Goal: Communication & Community: Answer question/provide support

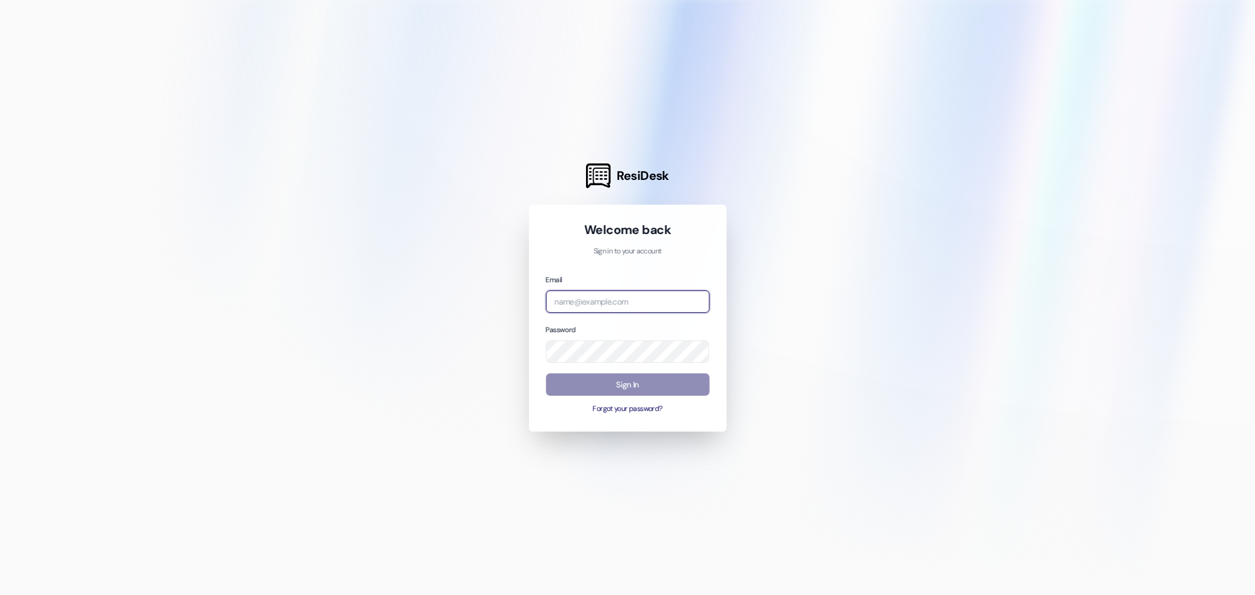
type input "[EMAIL_ADDRESS][DOMAIN_NAME]"
click at [649, 384] on button "Sign In" at bounding box center [628, 385] width 164 height 23
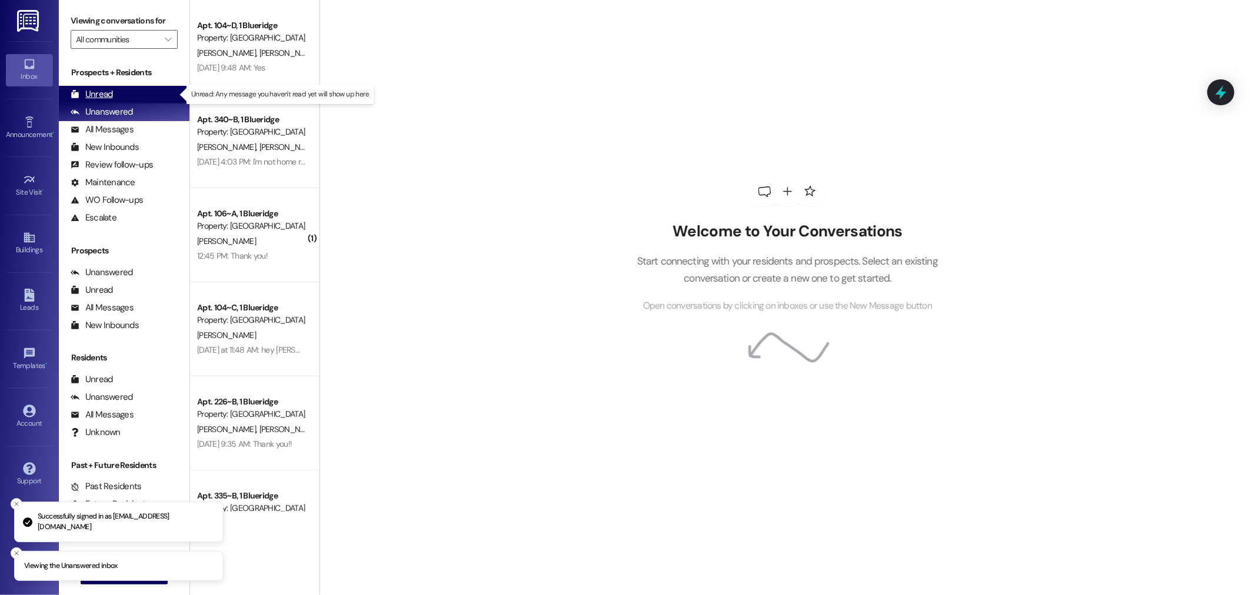
click at [95, 94] on div "Unread" at bounding box center [92, 94] width 42 height 12
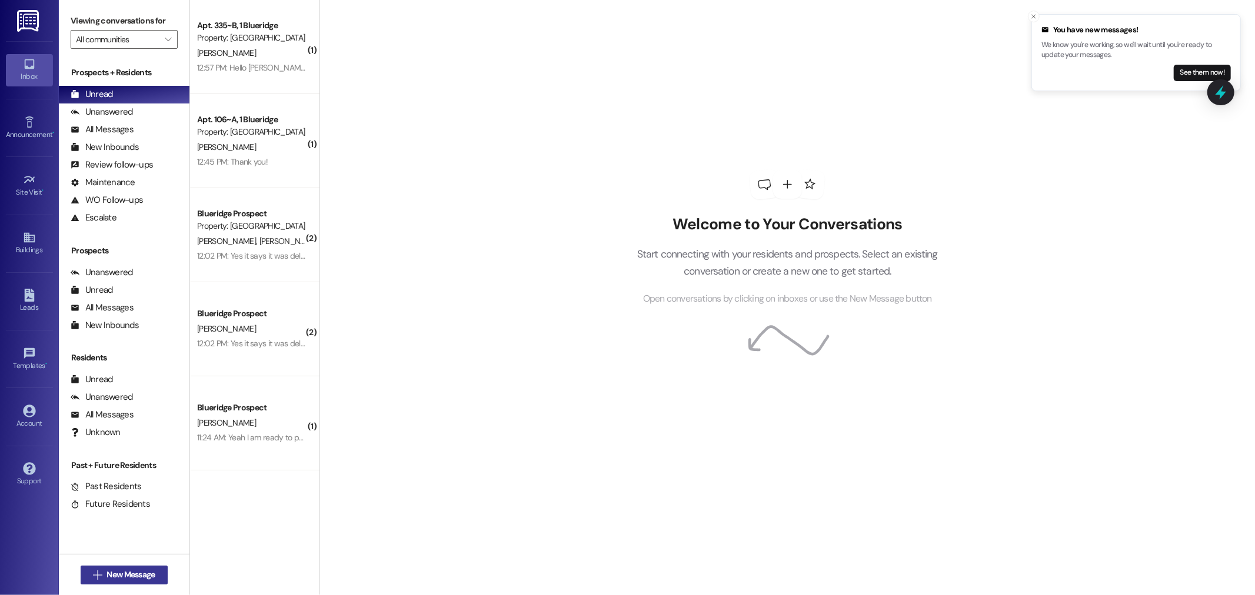
click at [112, 576] on span "New Message" at bounding box center [130, 575] width 48 height 12
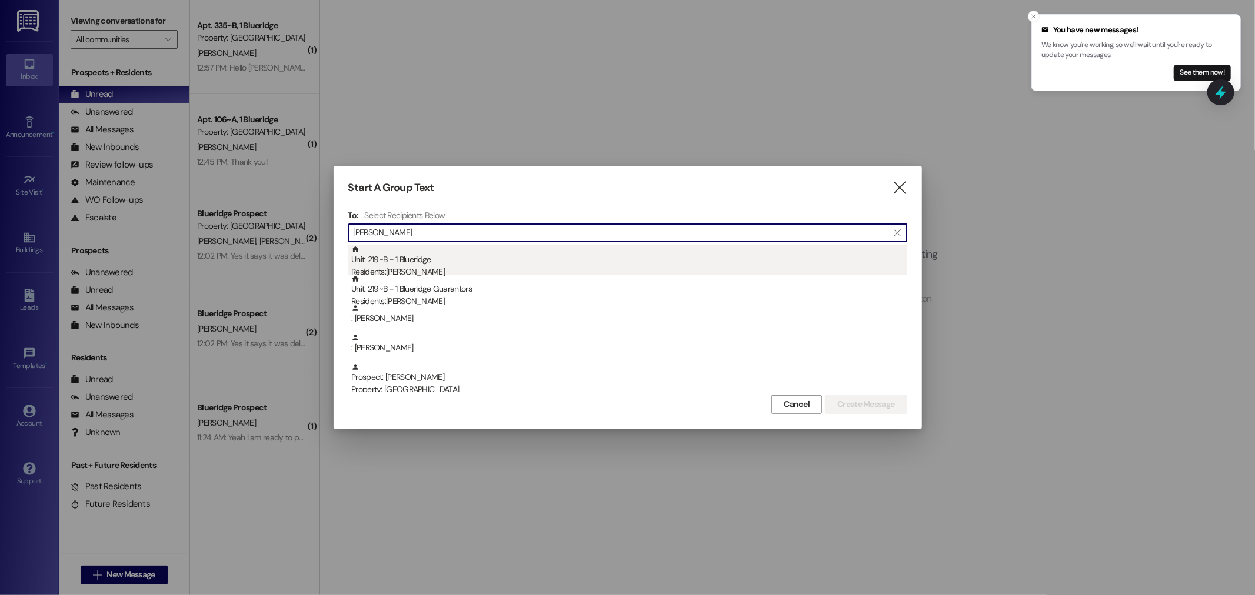
type input "[PERSON_NAME]"
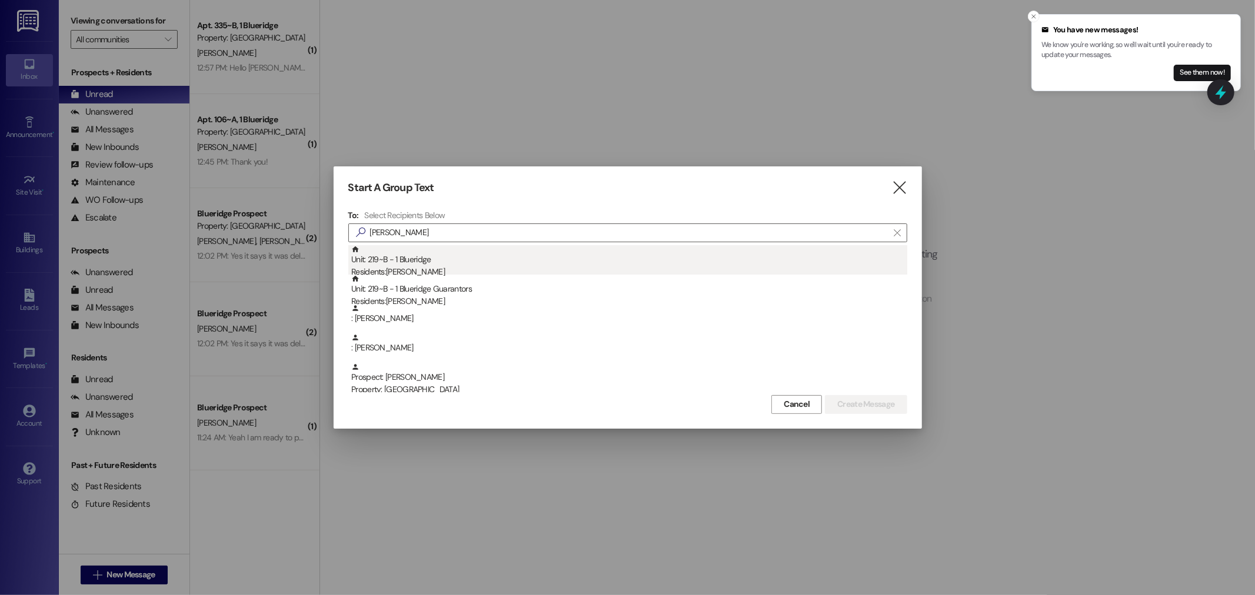
click at [414, 266] on div "Residents: [PERSON_NAME]" at bounding box center [629, 272] width 556 height 12
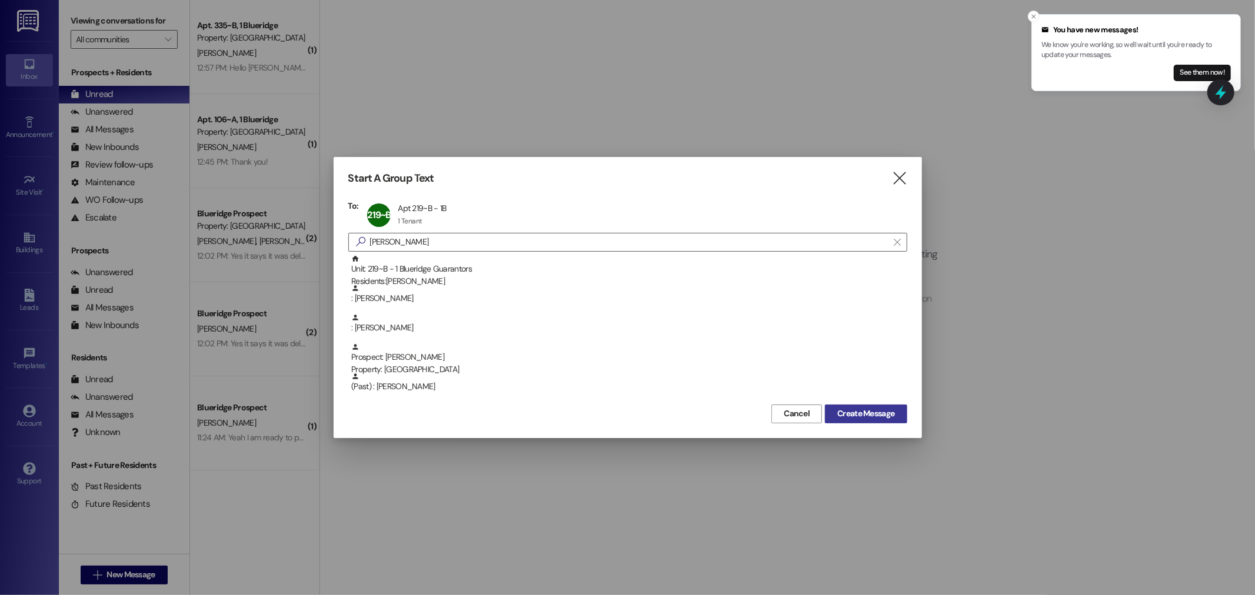
click at [874, 415] on span "Create Message" at bounding box center [865, 414] width 57 height 12
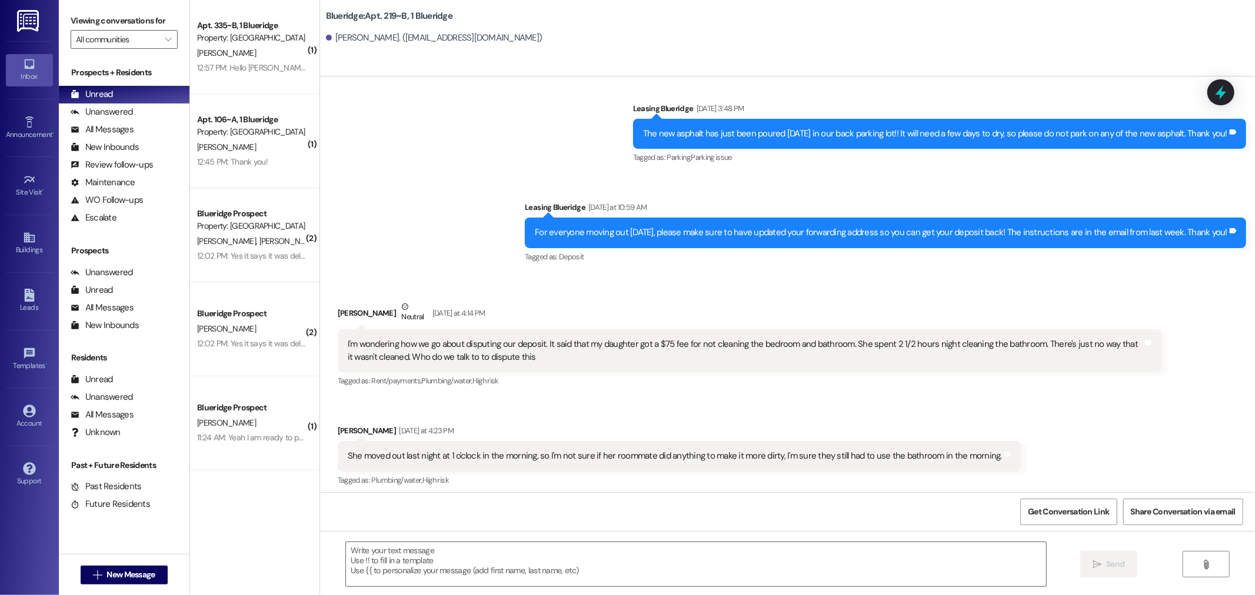
scroll to position [10286, 0]
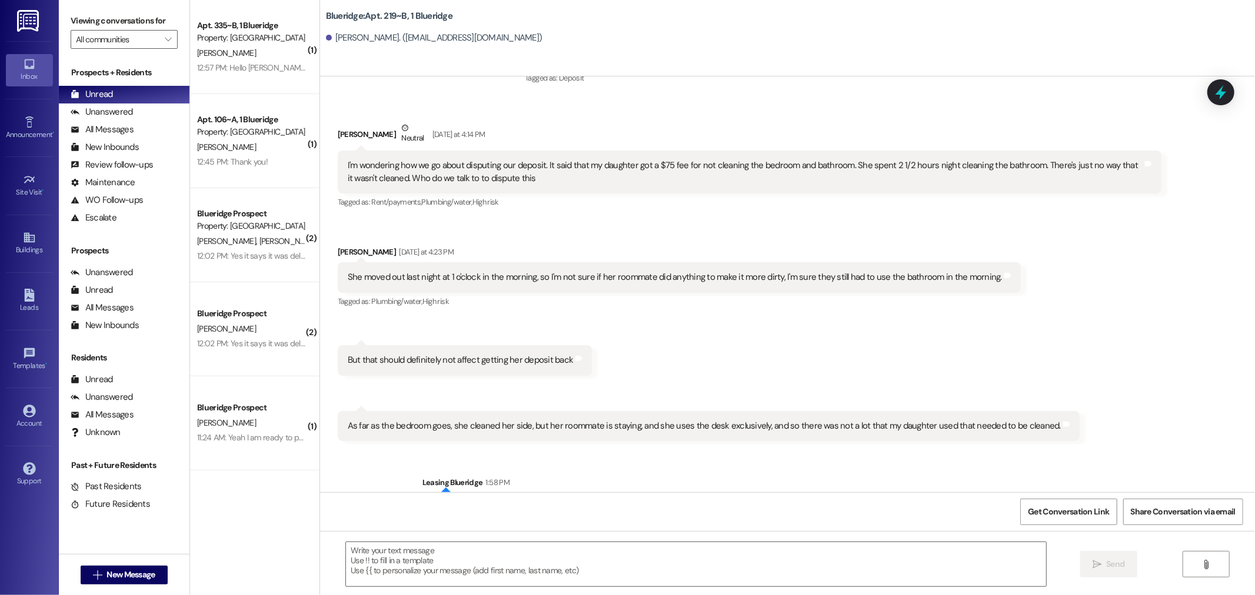
drag, startPoint x: 543, startPoint y: 361, endPoint x: 861, endPoint y: 154, distance: 378.9
click at [861, 194] on div "Tagged as: Rent/payments , Click to highlight conversations about Rent/payments…" at bounding box center [750, 202] width 824 height 17
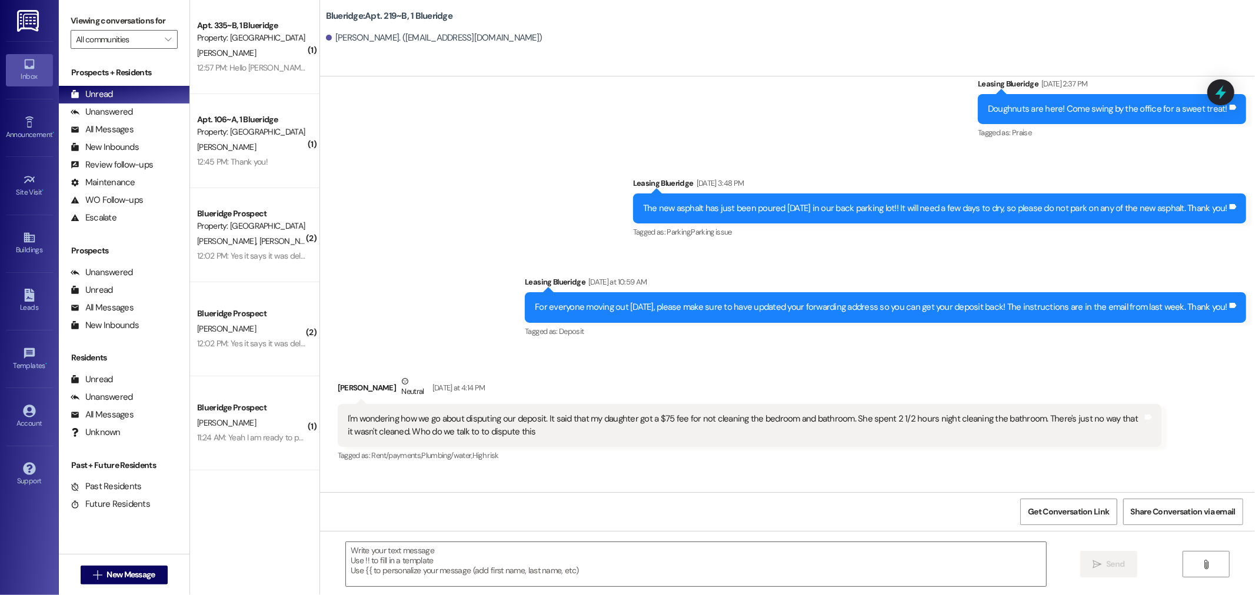
scroll to position [10220, 0]
